Goal: Go to known website: Go to known website

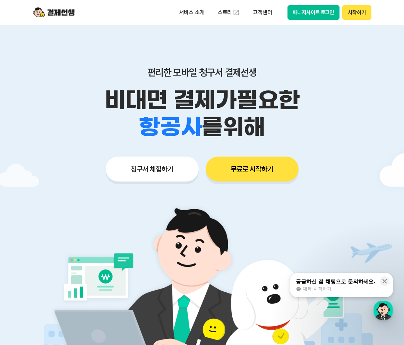
click at [57, 129] on div "학원 공부방 호텔 쇼핑몰 병원 배달 보험사 항공사 골프장 를 위해" at bounding box center [202, 127] width 355 height 27
click at [324, 5] on div "서비스 소개 스토리 고객센터 매니저사이트 로그인 시작하기" at bounding box center [202, 12] width 355 height 25
click at [323, 8] on button "매니저사이트 로그인" at bounding box center [314, 12] width 52 height 15
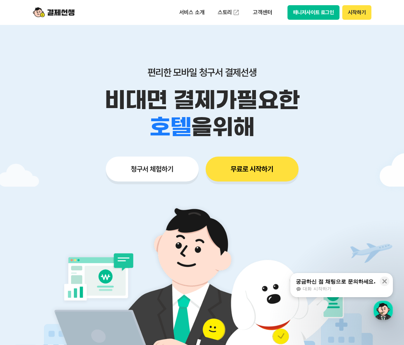
click at [302, 12] on button "매니저사이트 로그인" at bounding box center [314, 12] width 52 height 15
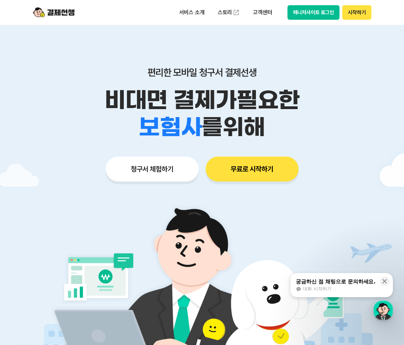
click at [298, 17] on button "매니저사이트 로그인" at bounding box center [314, 12] width 52 height 15
click at [318, 15] on button "매니저사이트 로그인" at bounding box center [314, 12] width 52 height 15
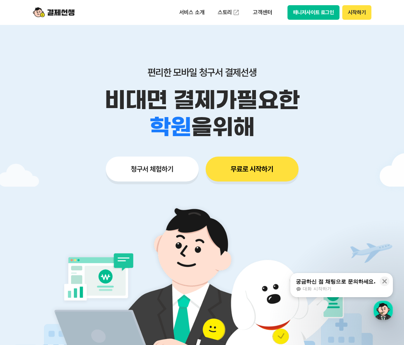
click at [311, 14] on button "매니저사이트 로그인" at bounding box center [314, 12] width 52 height 15
click at [306, 10] on button "매니저사이트 로그인" at bounding box center [314, 12] width 52 height 15
click at [386, 280] on icon at bounding box center [385, 282] width 5 height 5
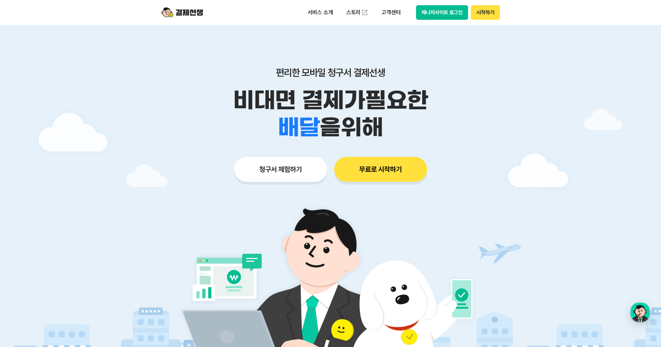
click at [404, 16] on button "매니저사이트 로그인" at bounding box center [442, 12] width 52 height 15
